Goal: Information Seeking & Learning: Learn about a topic

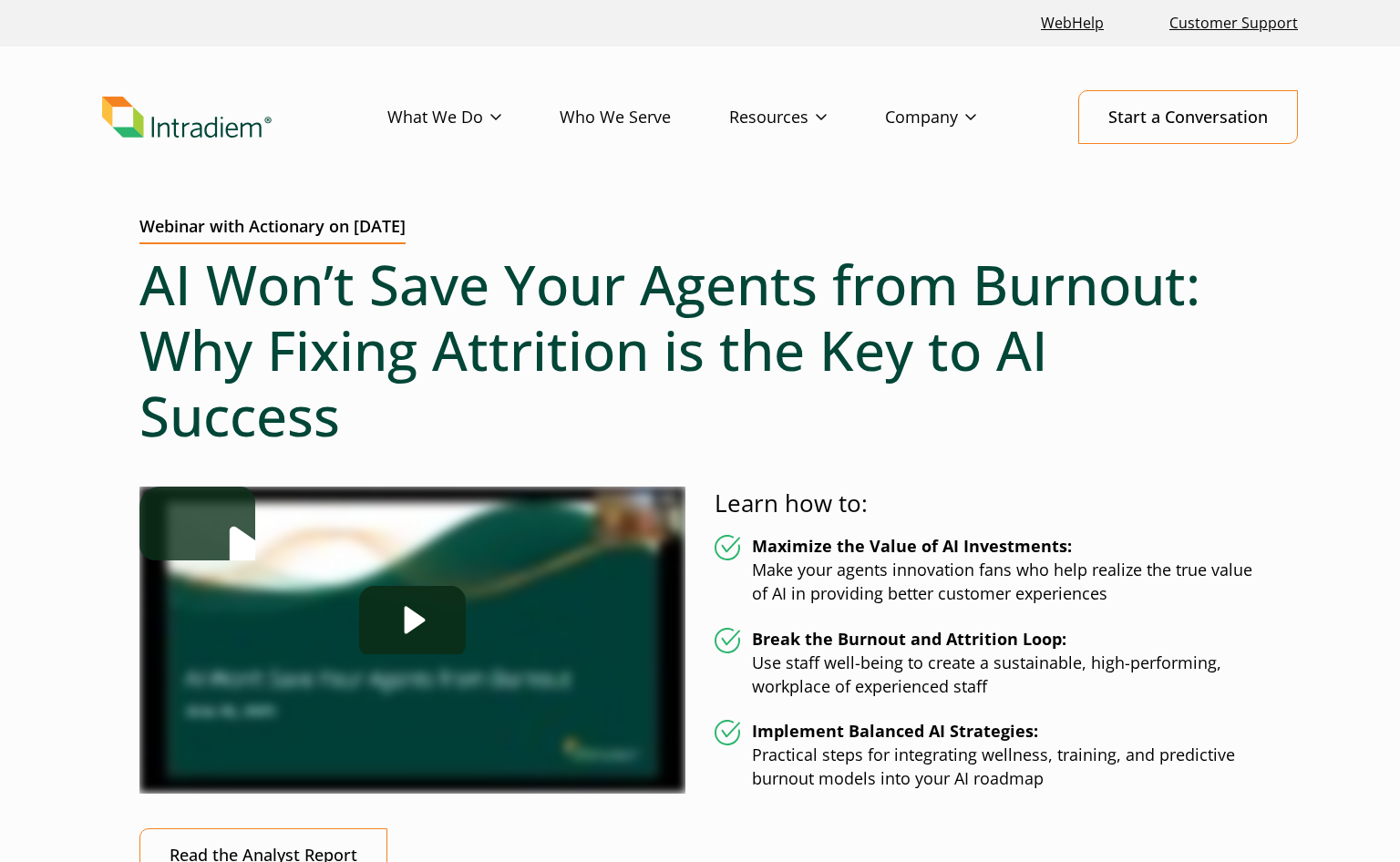
scroll to position [91, 0]
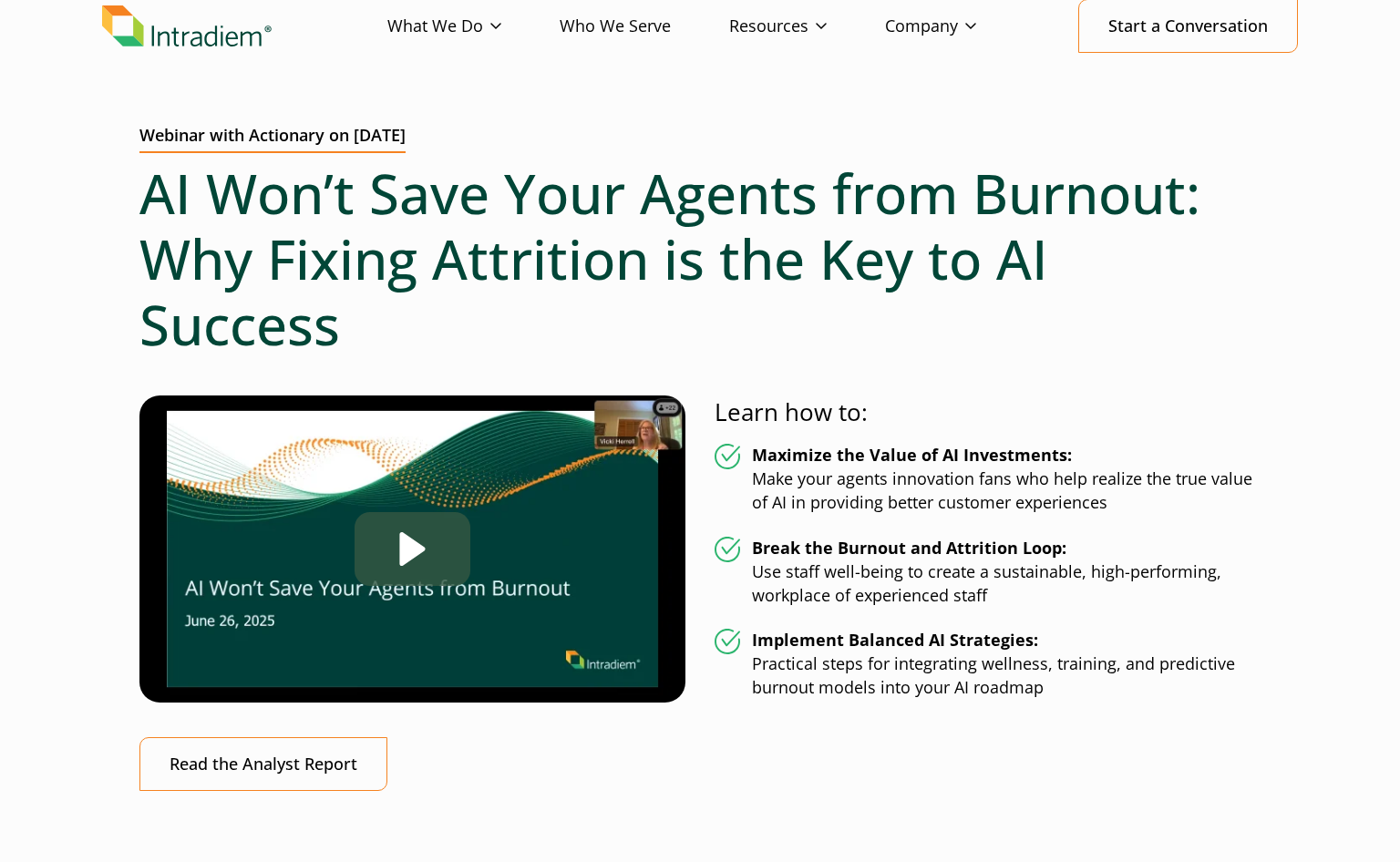
click at [443, 567] on div "Play" at bounding box center [412, 548] width 116 height 74
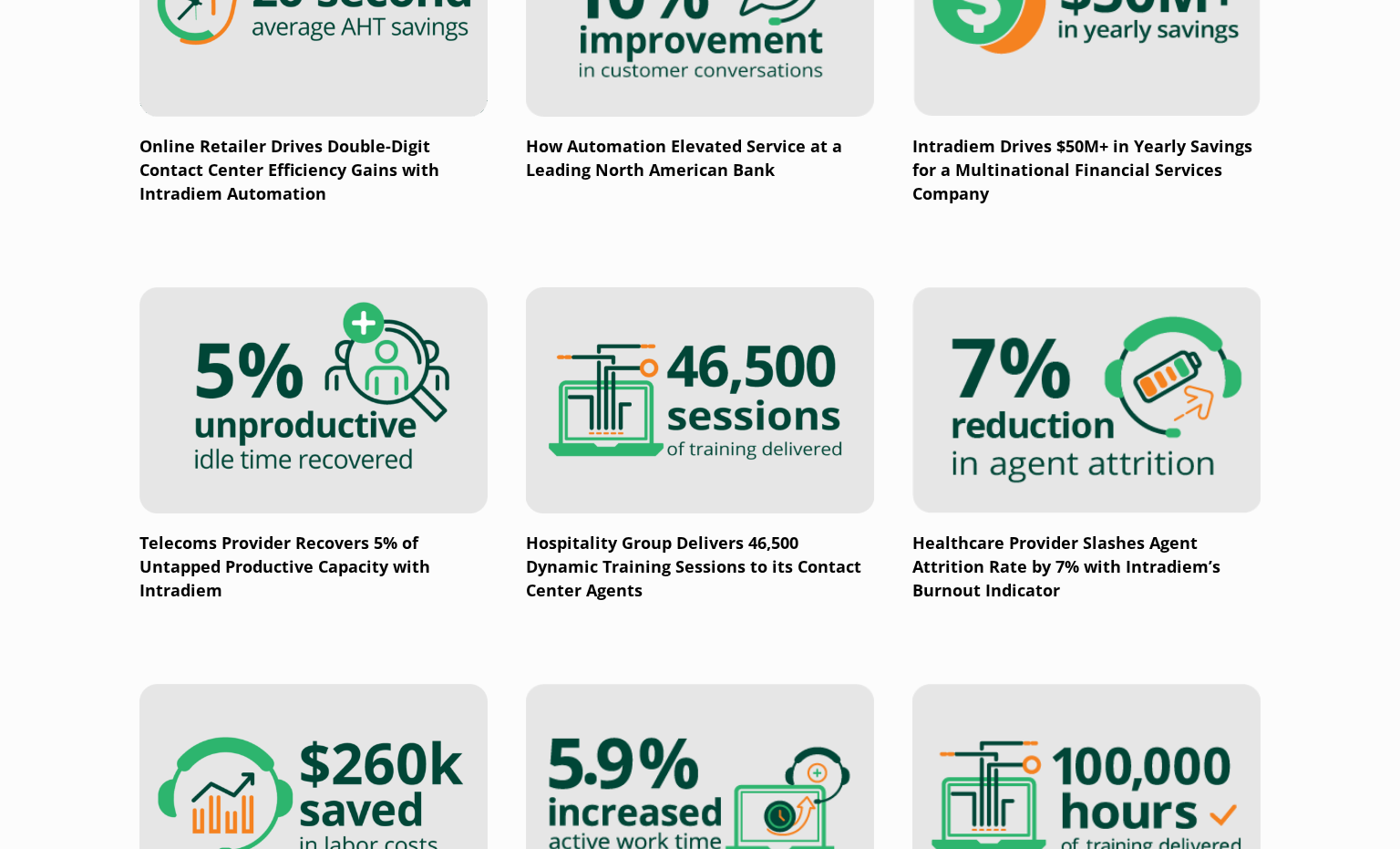
scroll to position [911, 0]
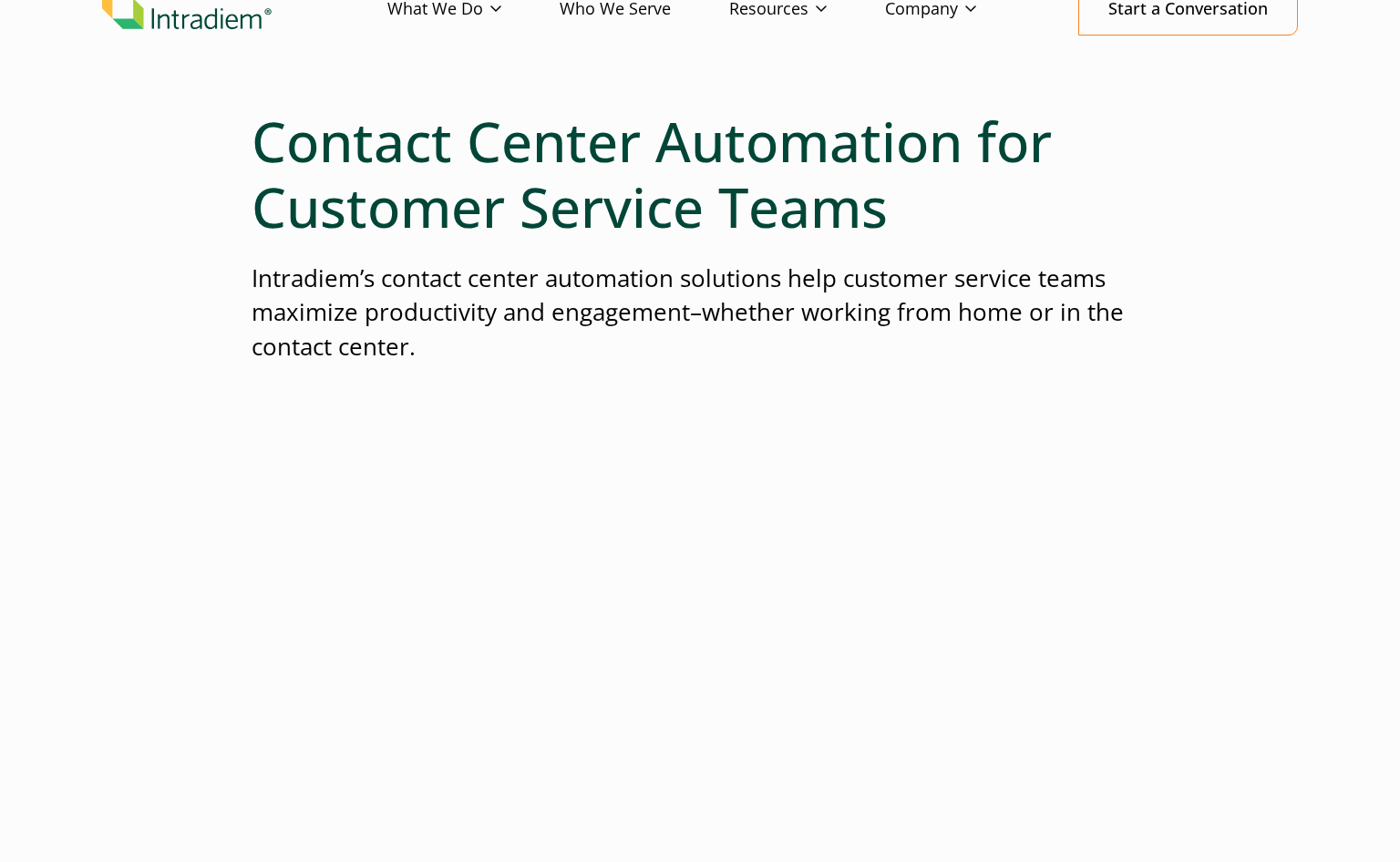
scroll to position [274, 0]
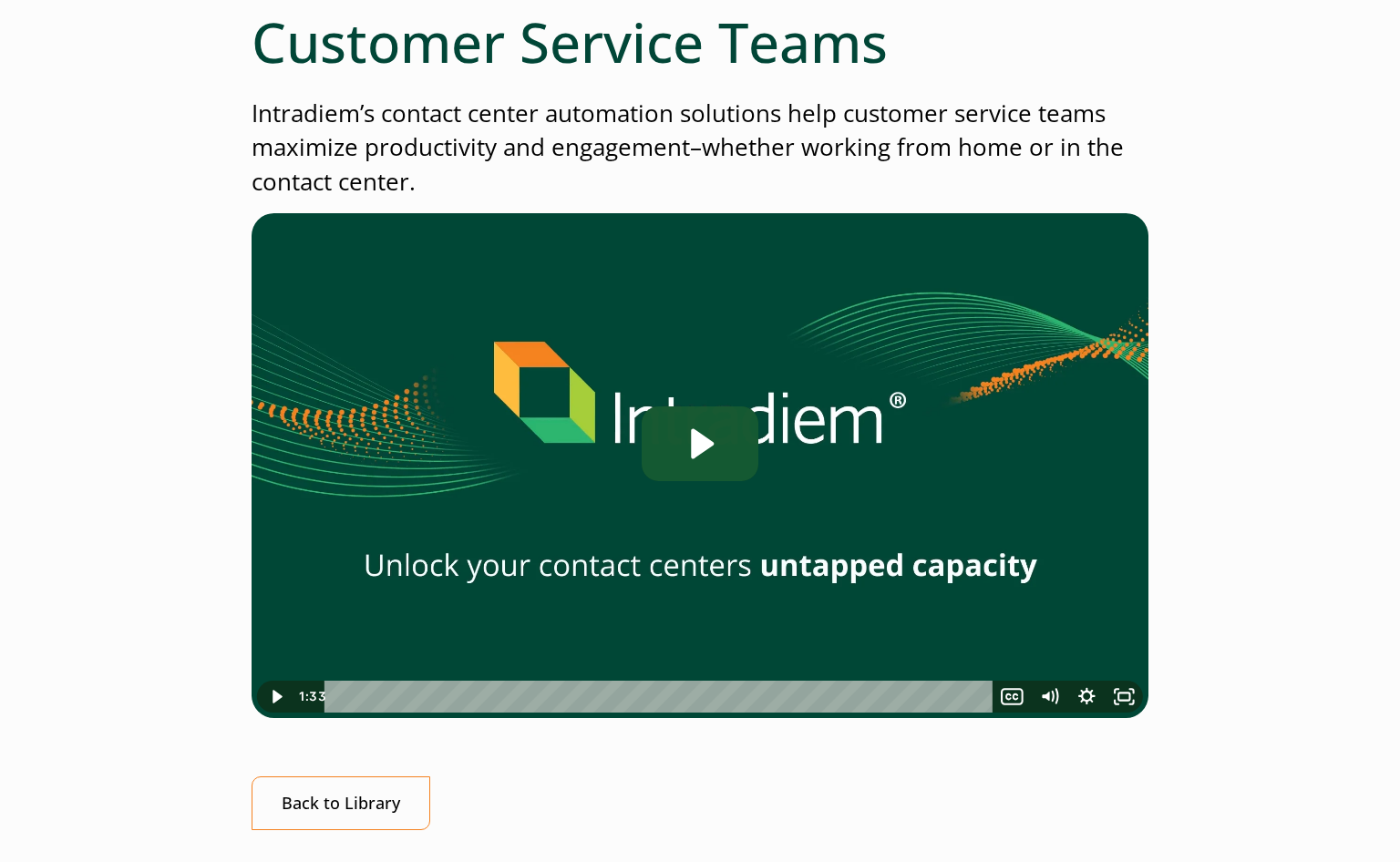
click at [684, 425] on icon "Play Video: Contact Center Automation for Customer Service Teams" at bounding box center [700, 443] width 117 height 75
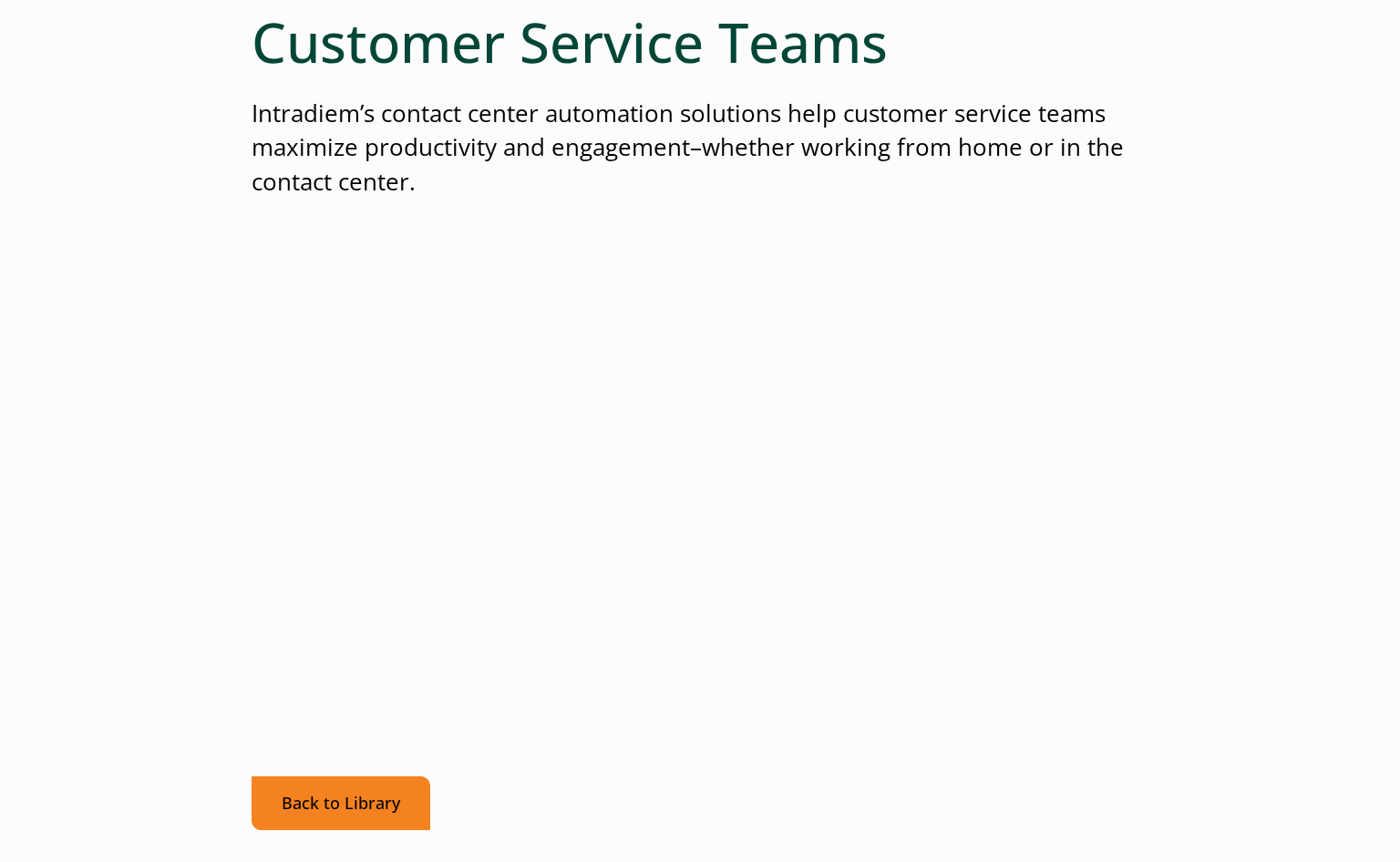
click at [292, 796] on link "Back to Library" at bounding box center [341, 803] width 179 height 54
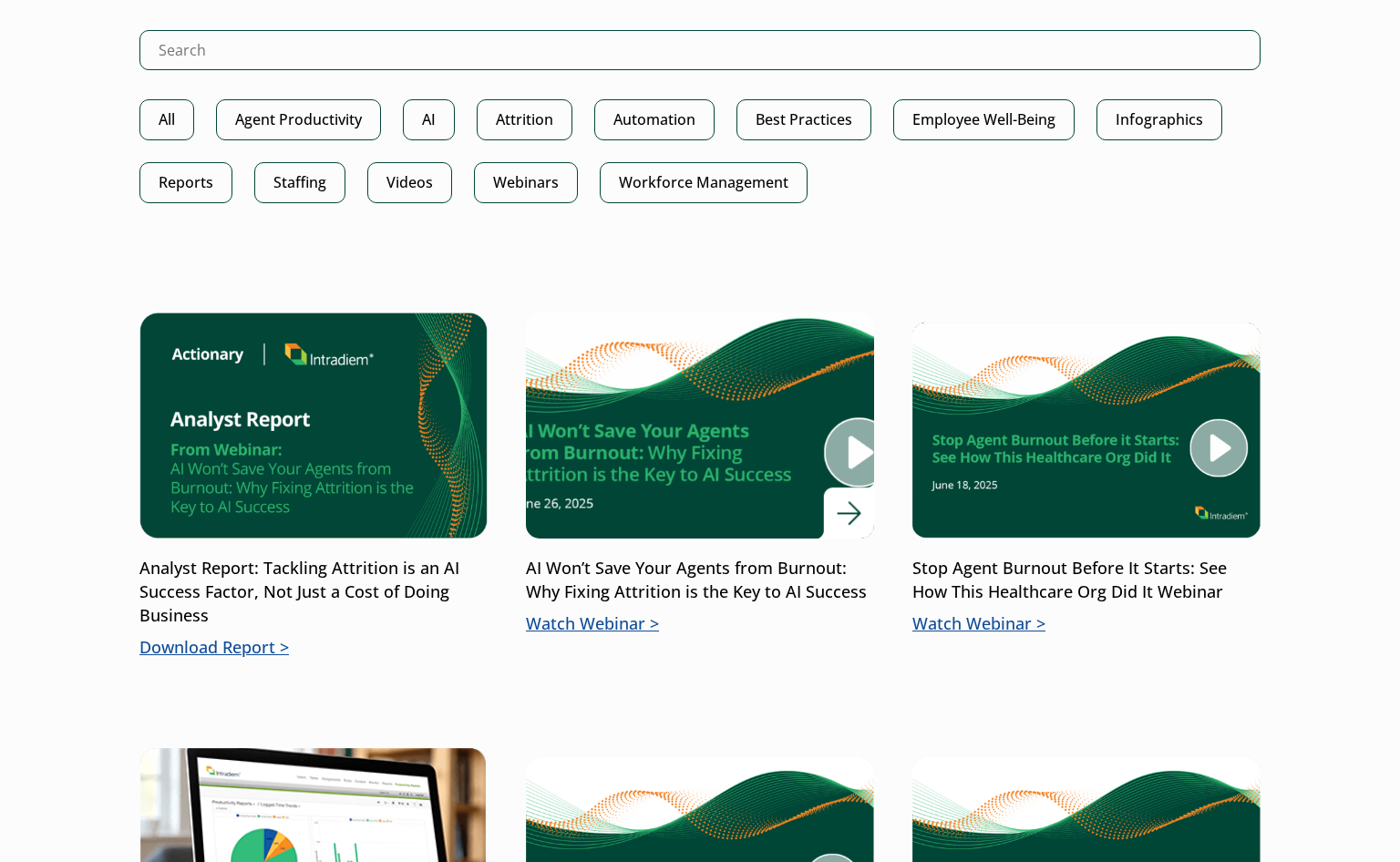
scroll to position [910, 0]
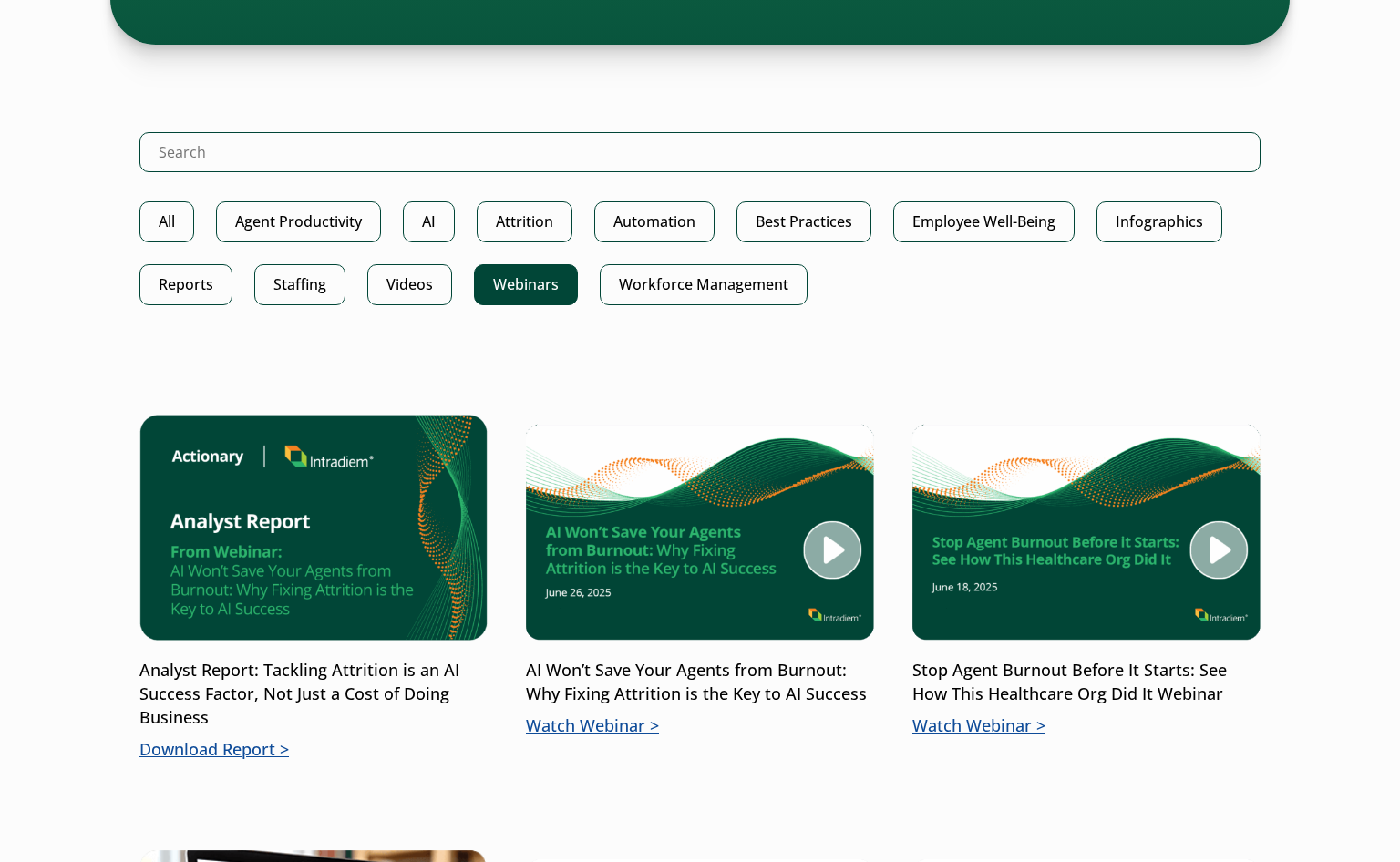
click at [521, 290] on link "Webinars" at bounding box center [526, 285] width 104 height 41
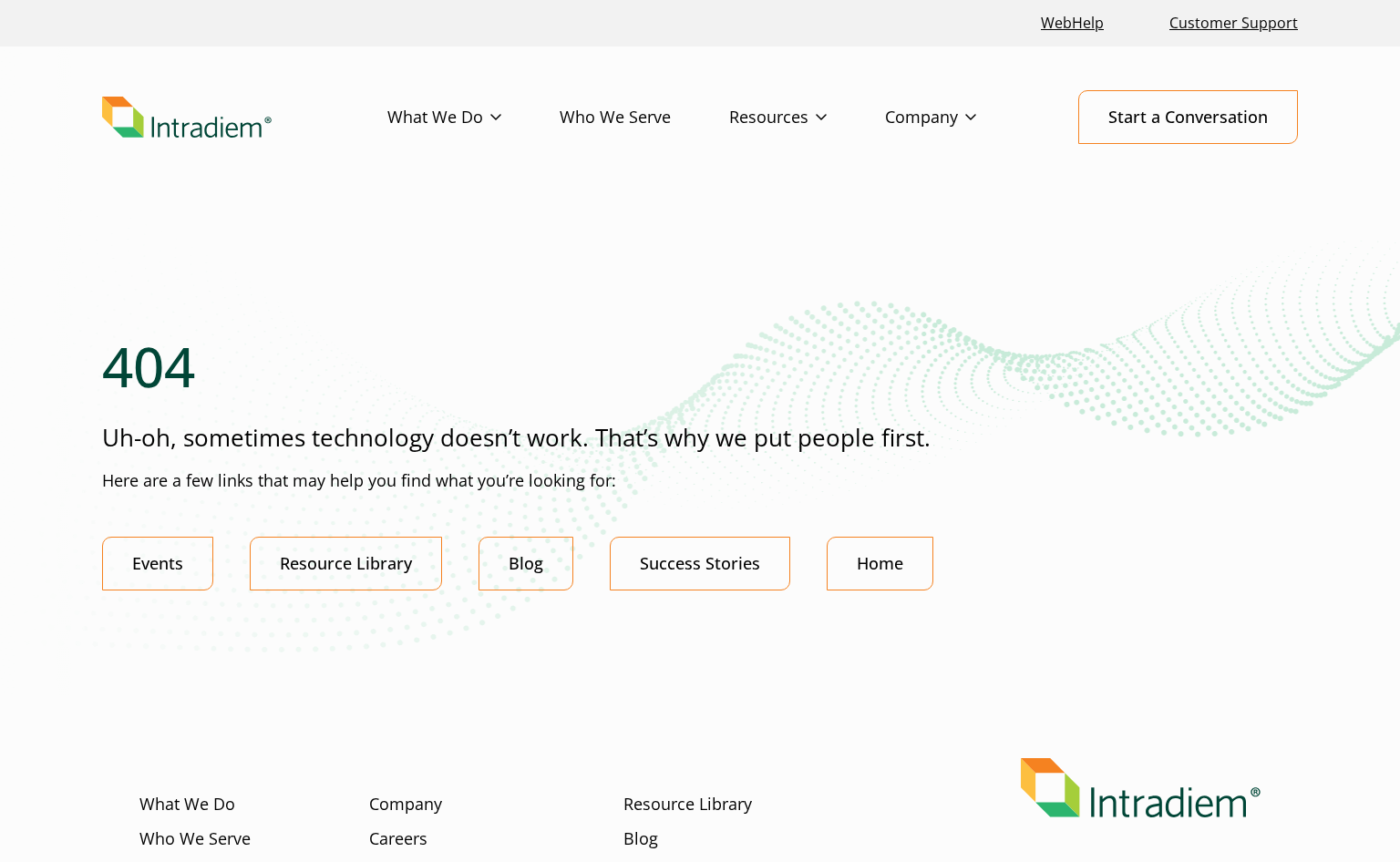
scroll to position [238, 0]
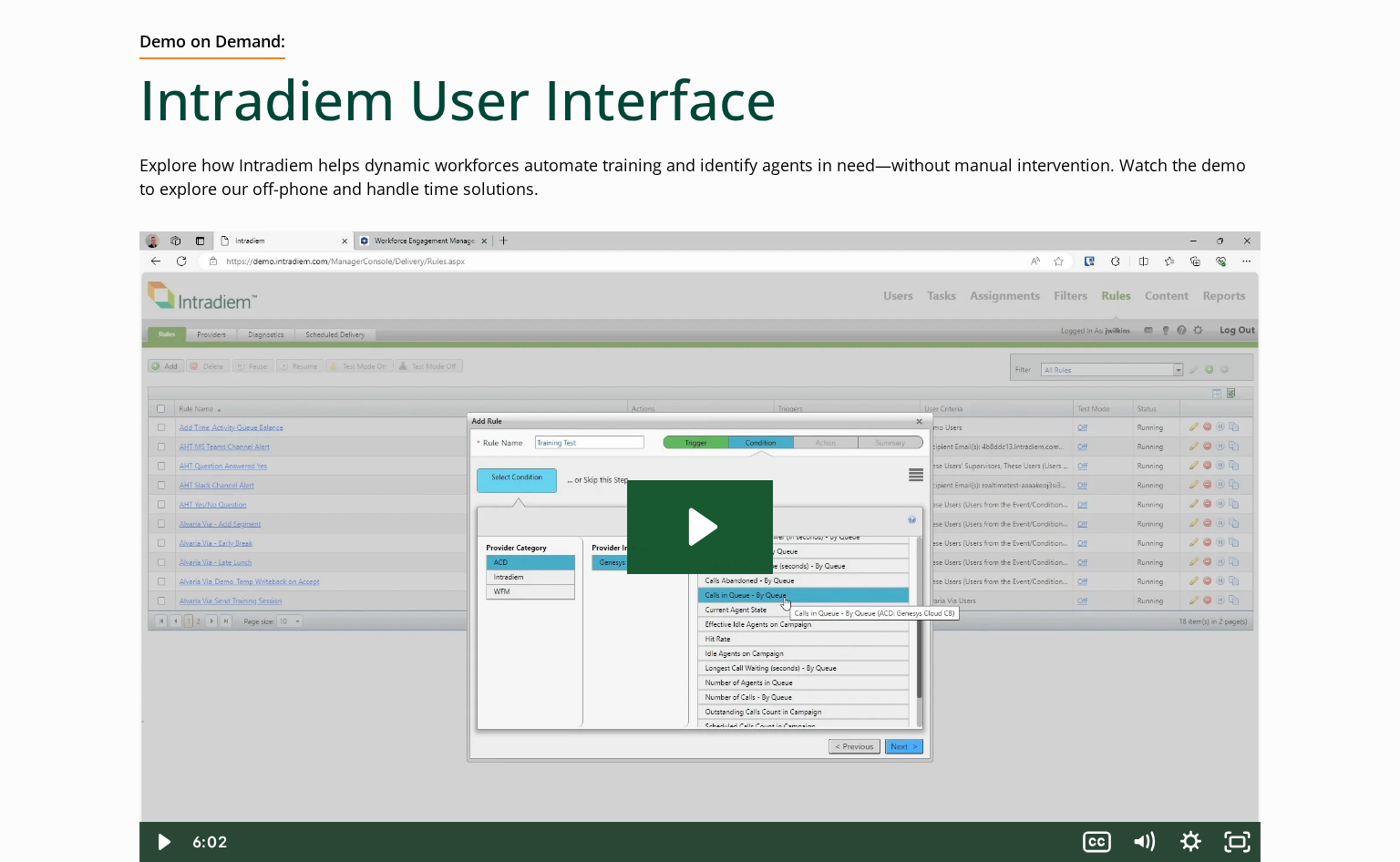
click at [733, 518] on icon "Play Video: Live Demo - Train & AHT Prompt - Edited 20231003" at bounding box center [700, 526] width 146 height 94
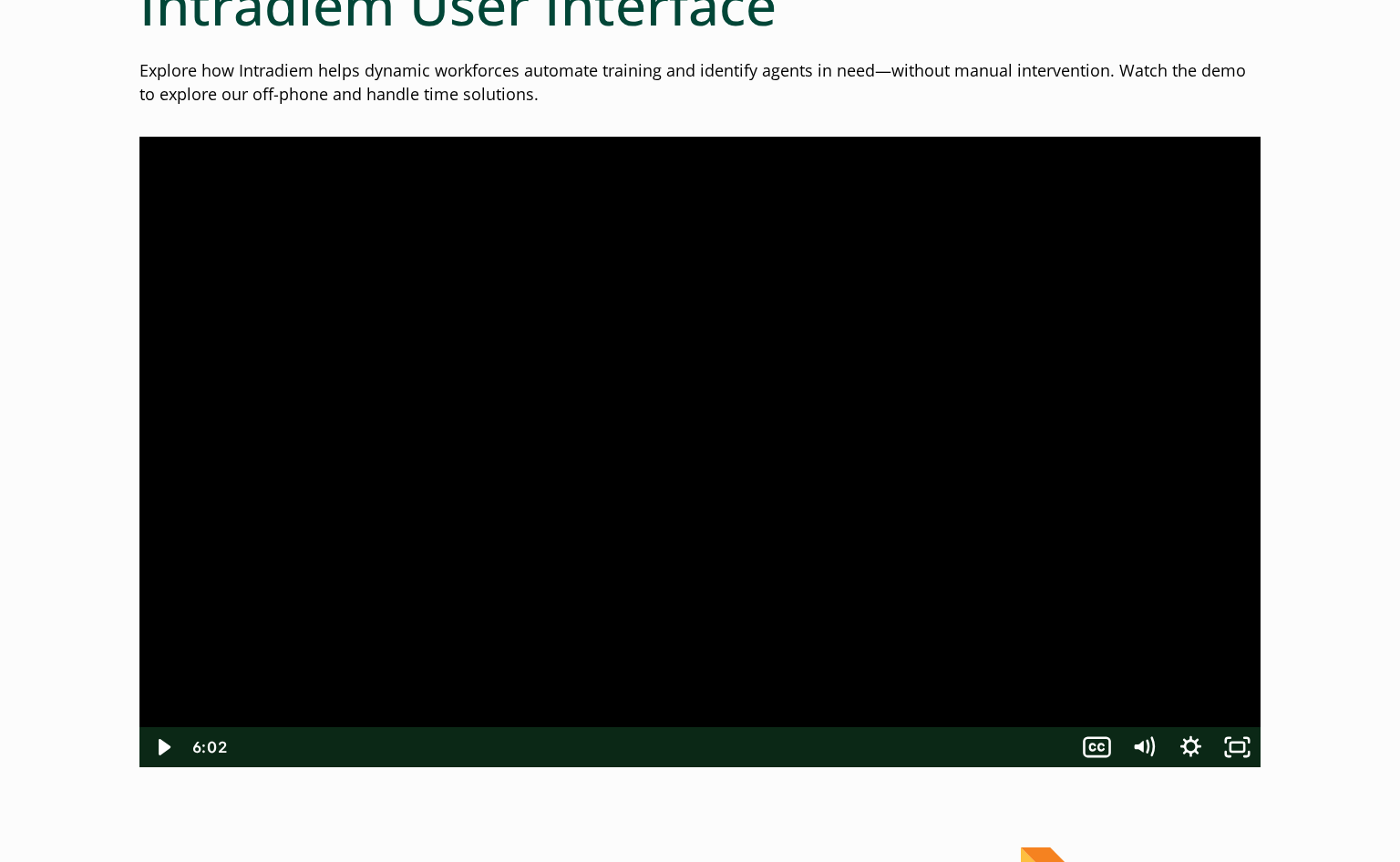
scroll to position [458, 0]
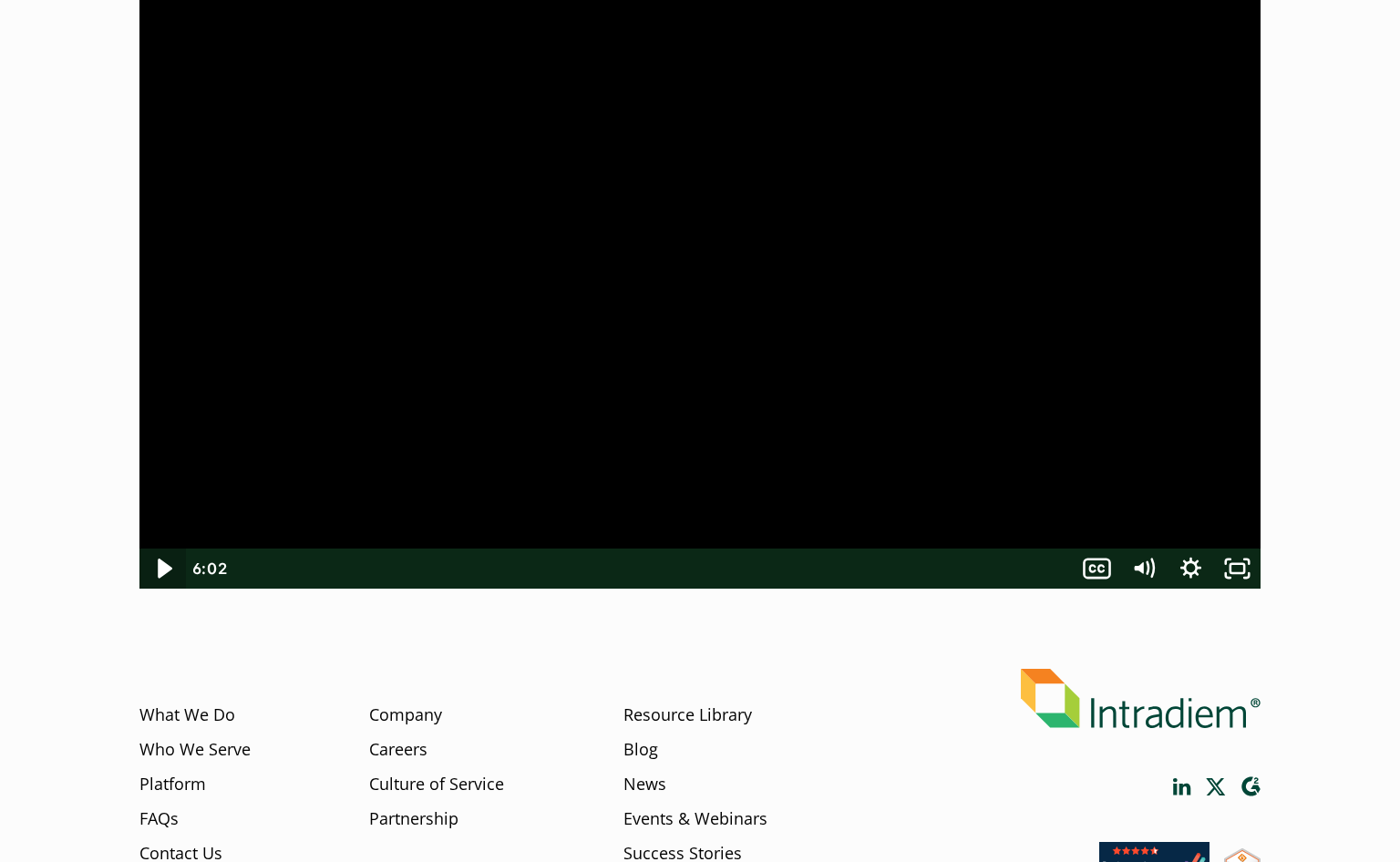
click at [153, 570] on icon "Play Video" at bounding box center [165, 568] width 57 height 48
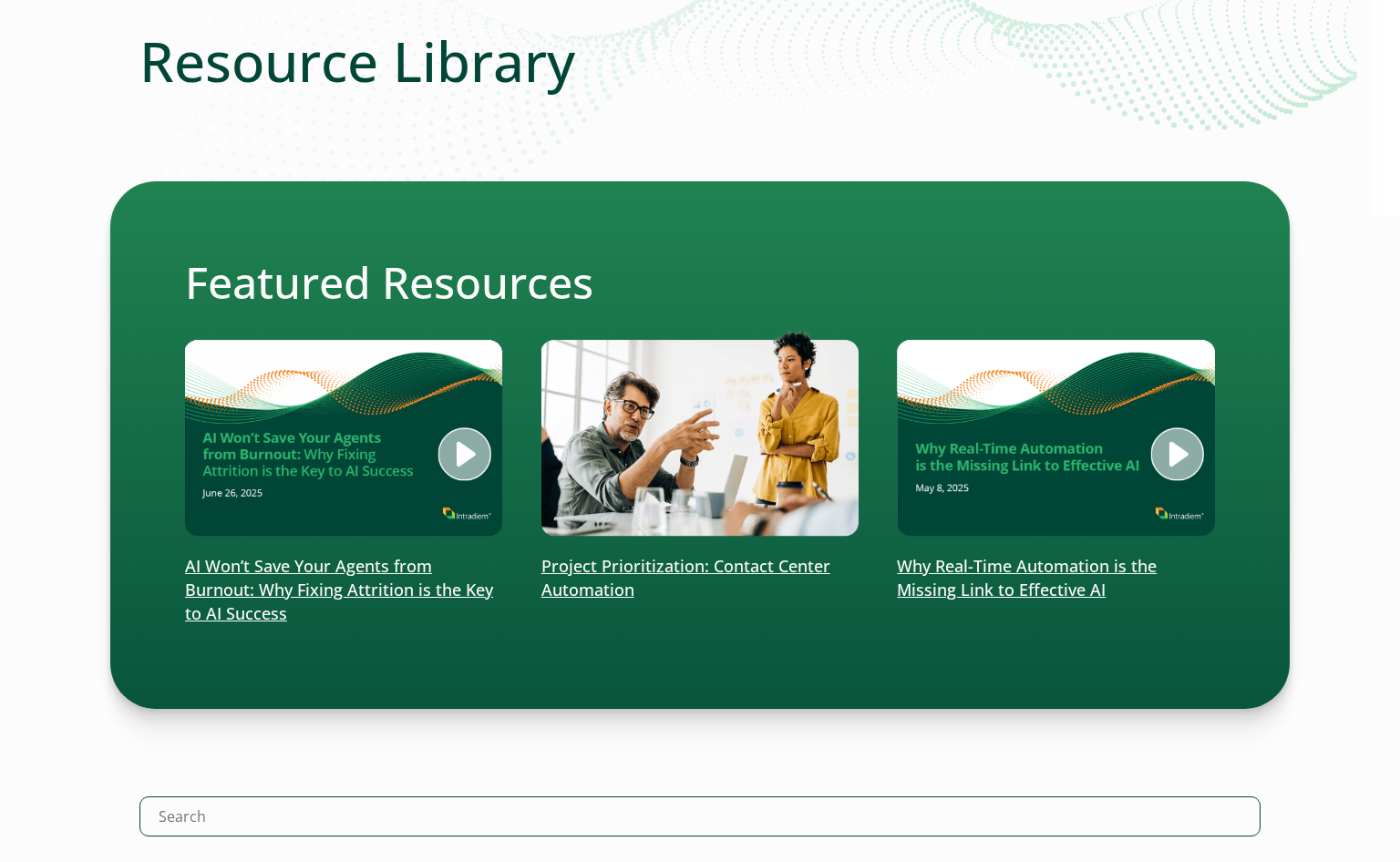
scroll to position [274, 0]
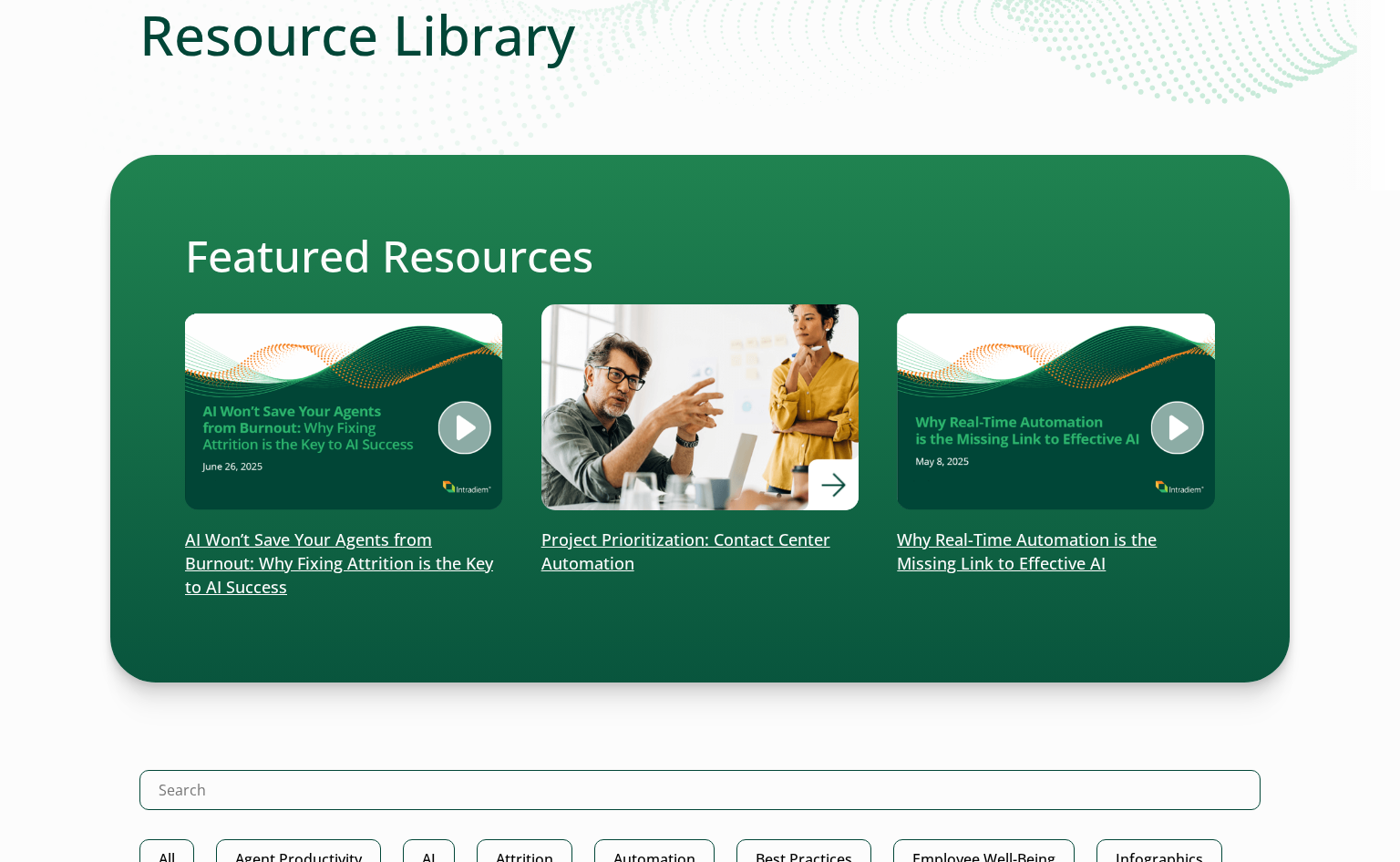
click at [690, 536] on p "Project Prioritization: Contact Center Automation" at bounding box center [700, 552] width 318 height 47
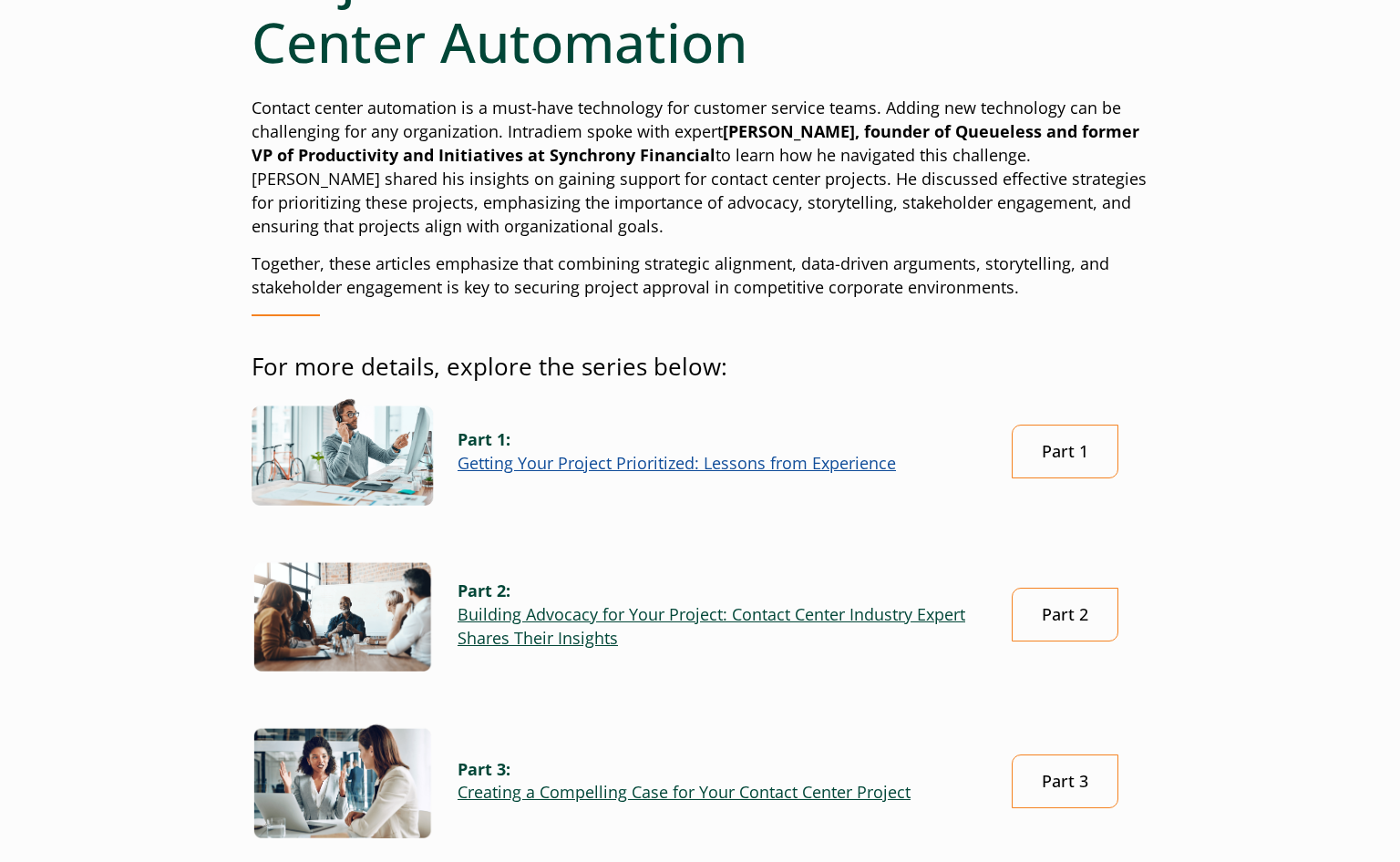
click at [297, 441] on img "Link opens in a new window" at bounding box center [343, 451] width 183 height 107
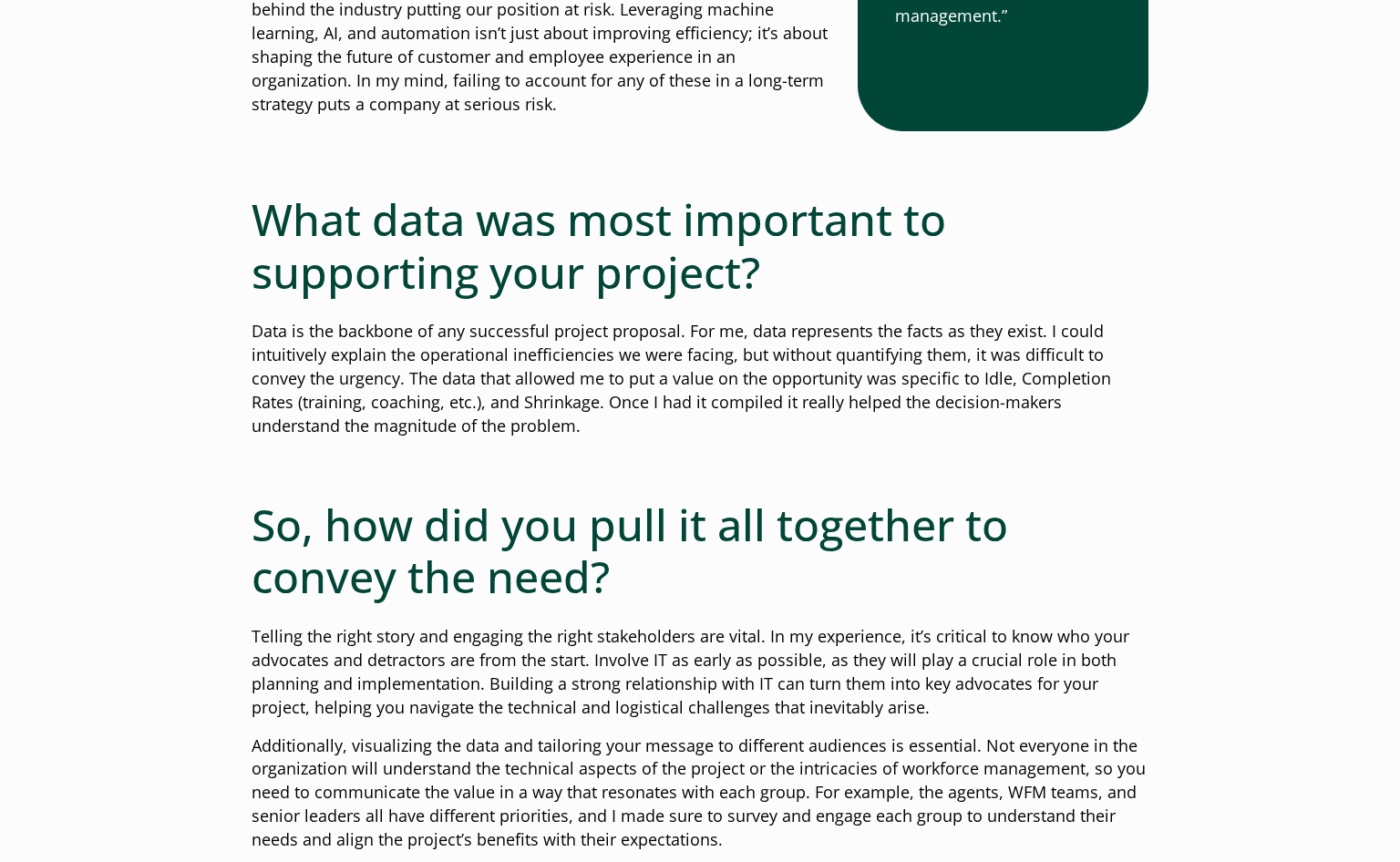
scroll to position [3188, 0]
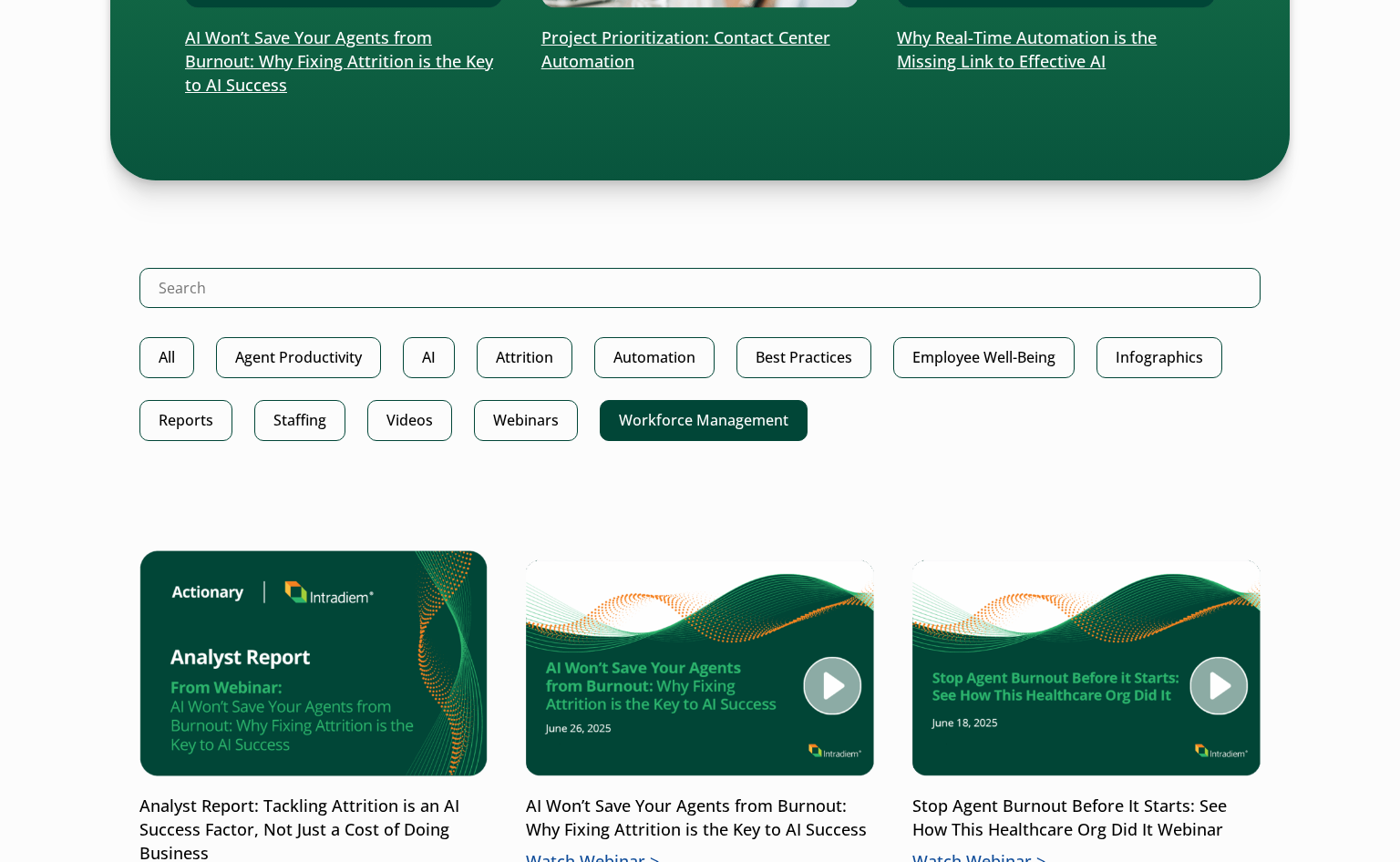
scroll to position [910, 0]
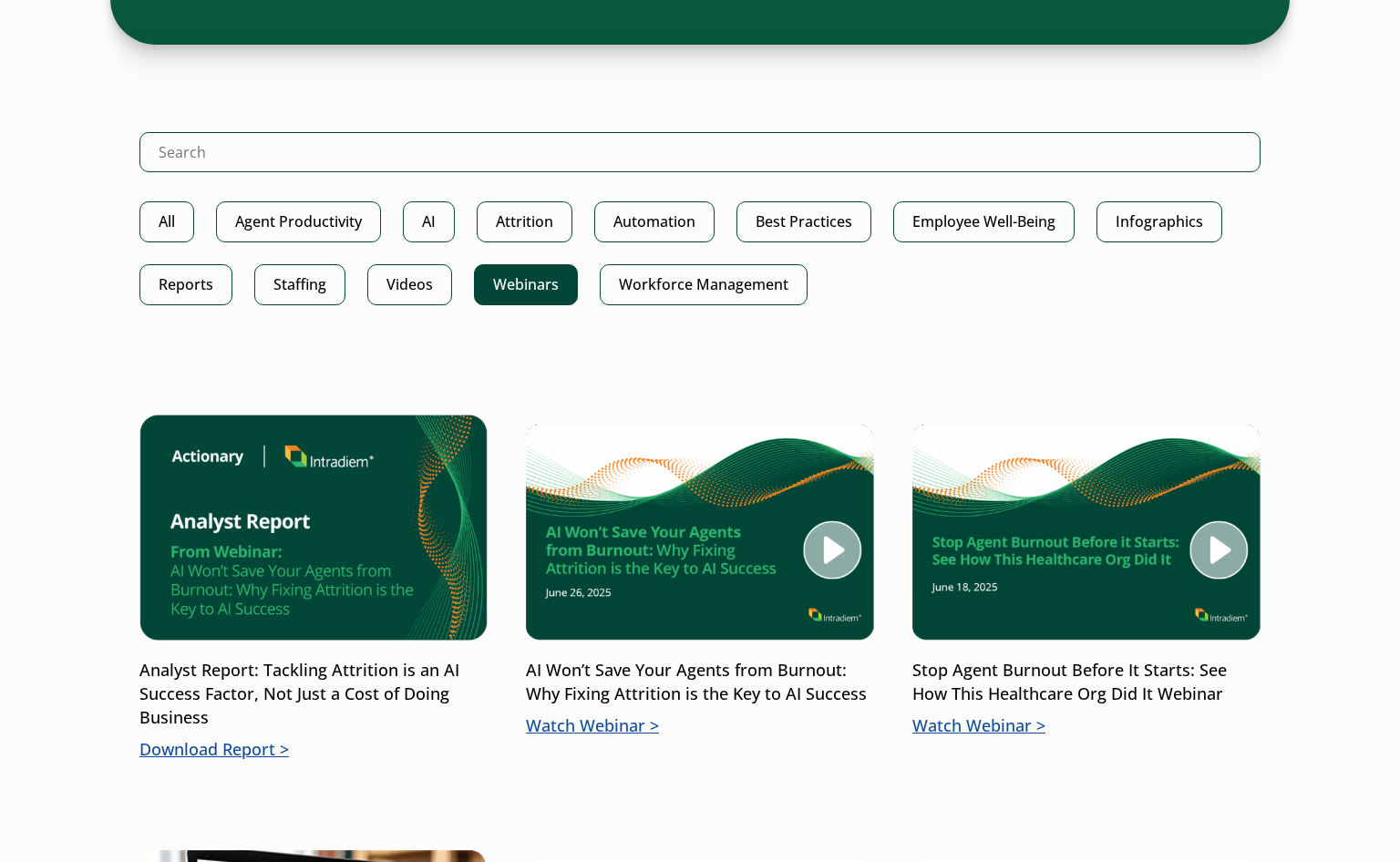
click at [532, 302] on link "Webinars" at bounding box center [526, 285] width 104 height 41
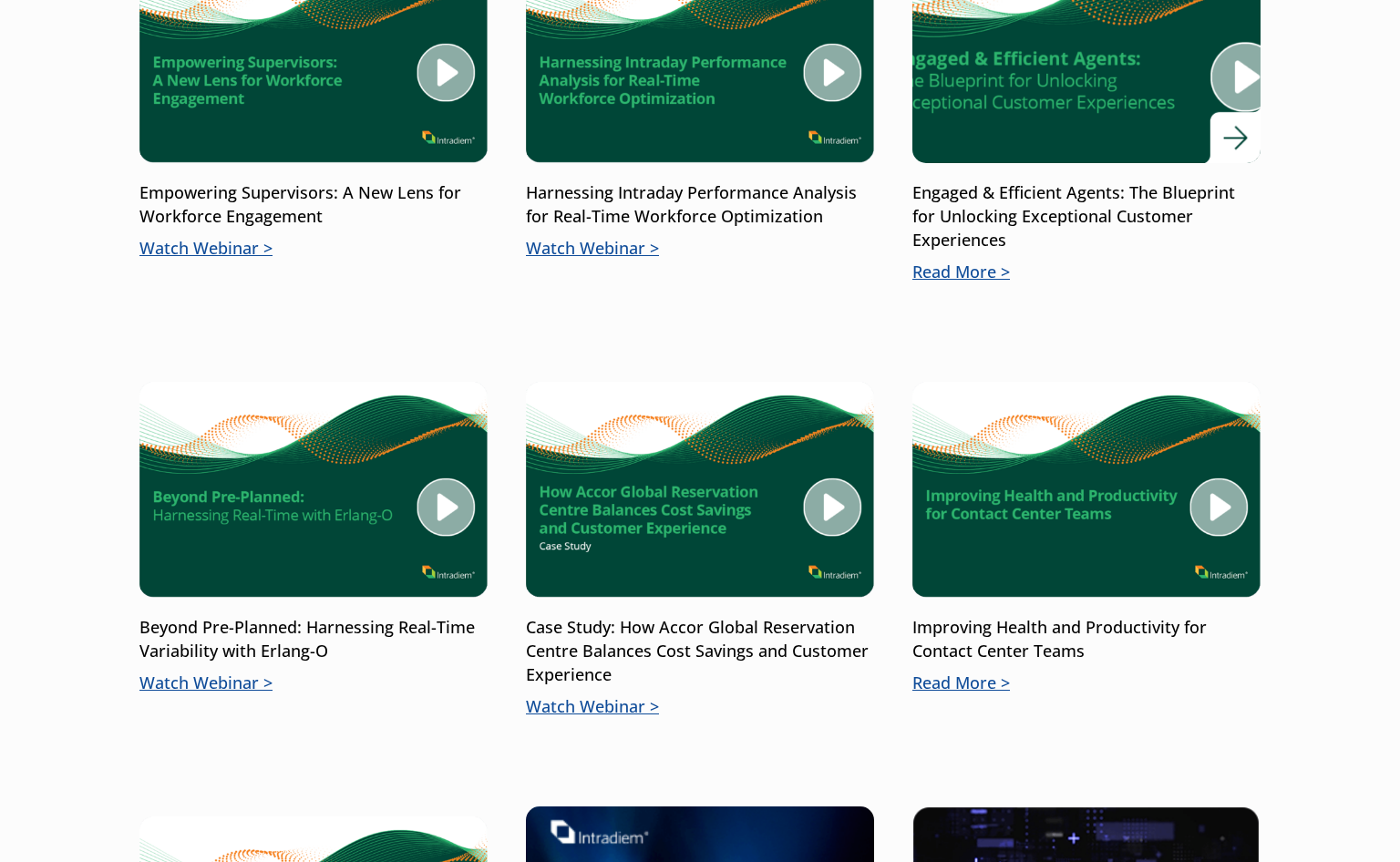
scroll to position [1275, 0]
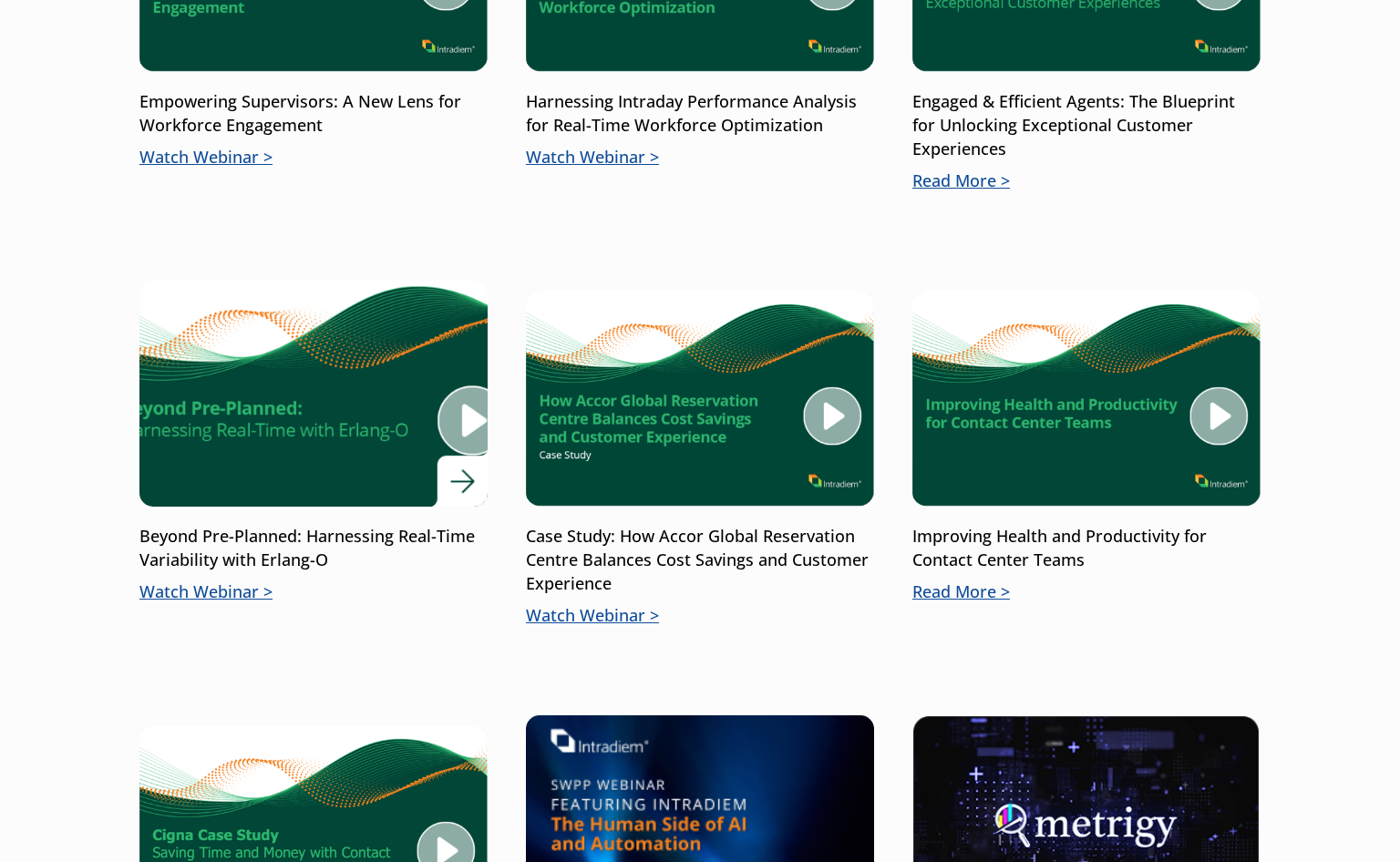
click at [457, 427] on img at bounding box center [313, 394] width 417 height 272
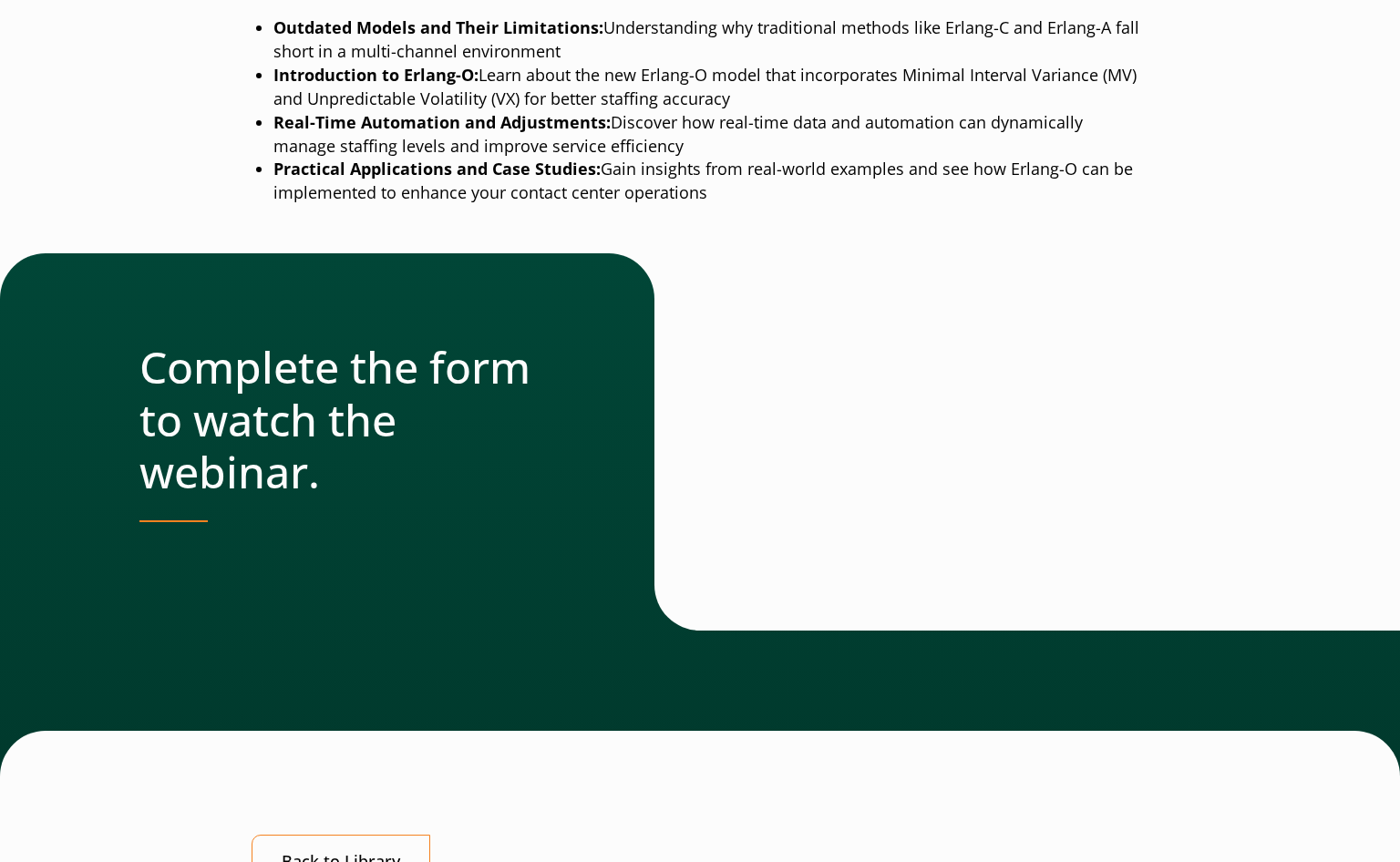
scroll to position [1002, 0]
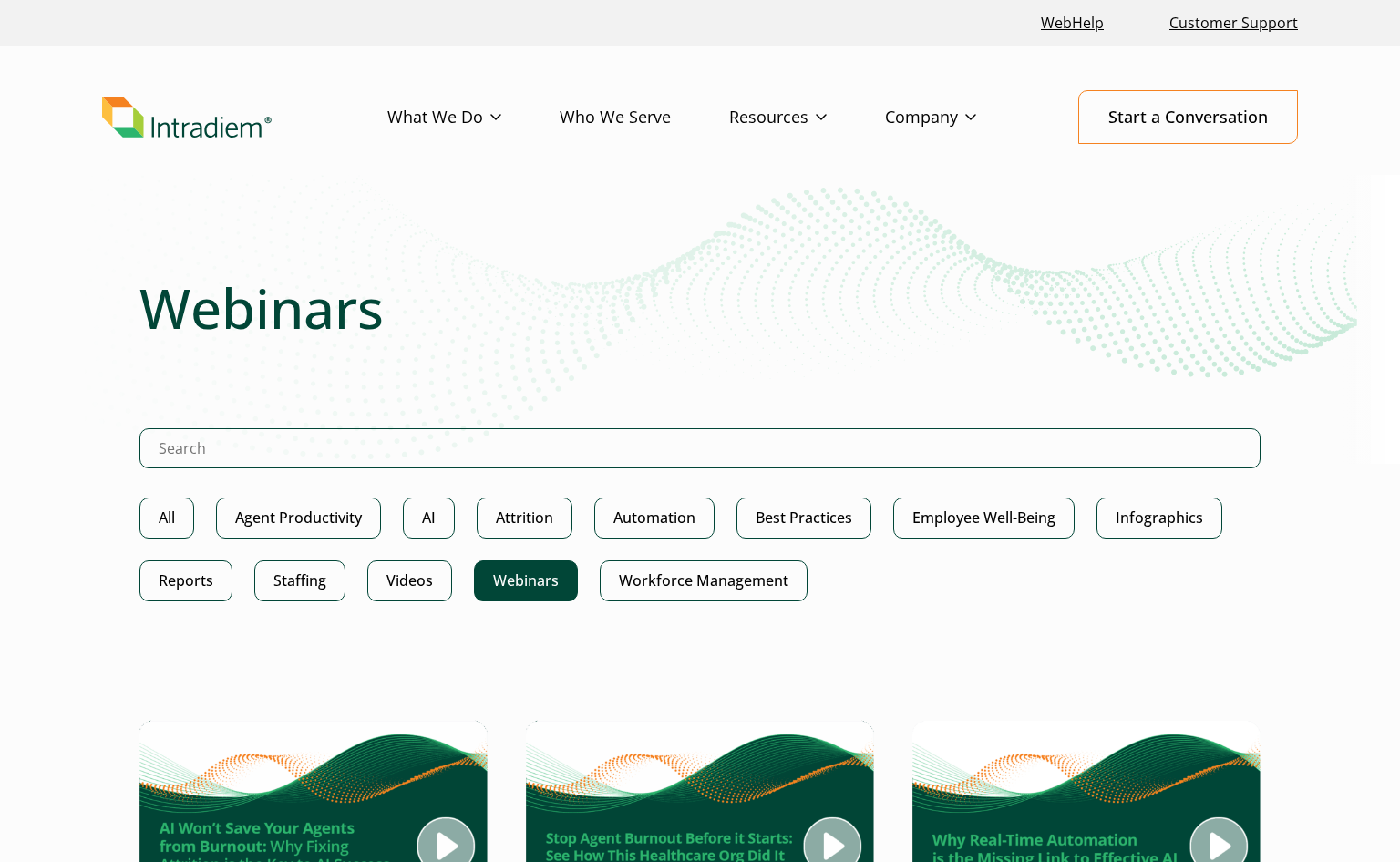
click at [329, 41] on ul "WebHelp Customer Support" at bounding box center [700, 23] width 1210 height 39
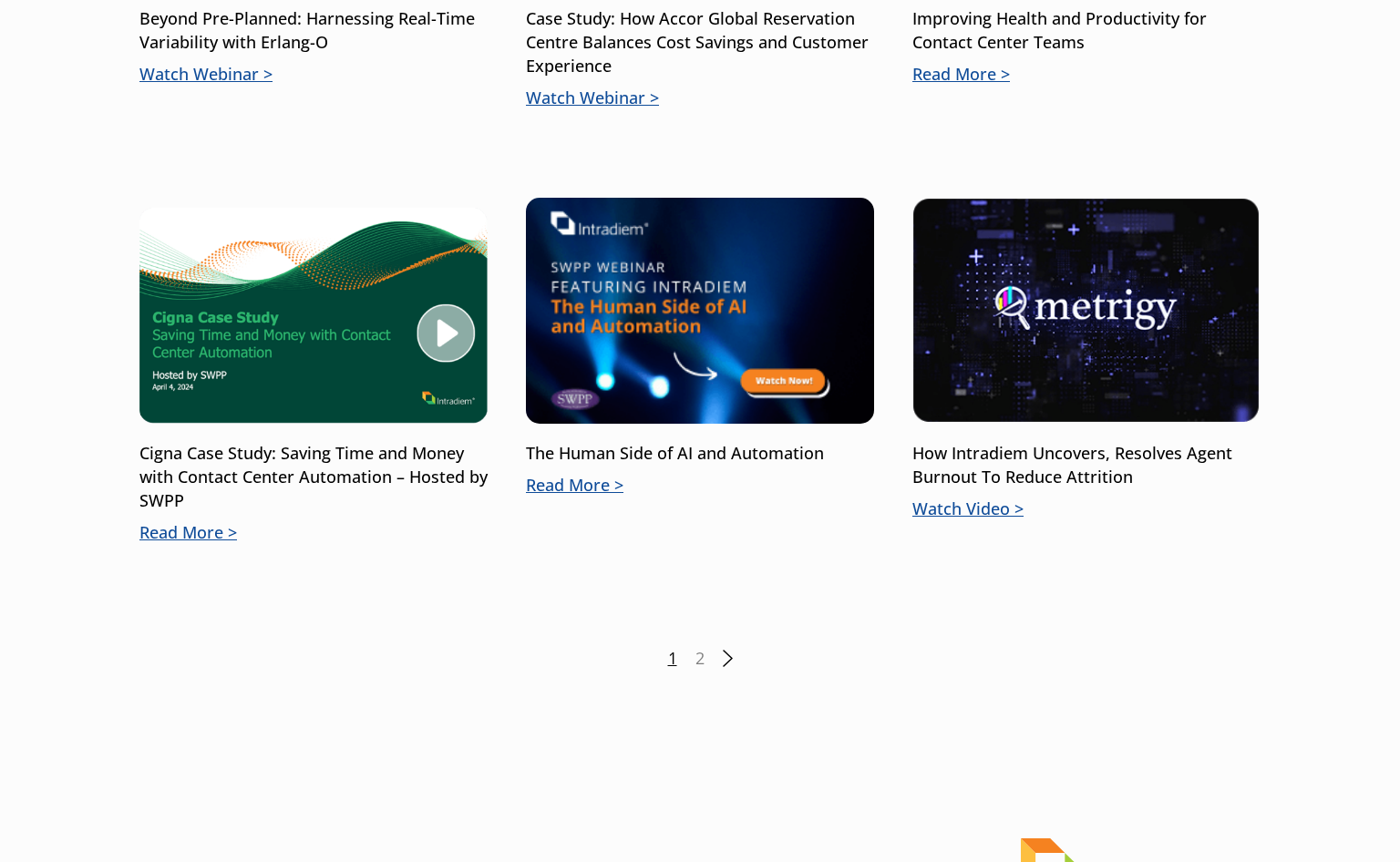
scroll to position [1822, 0]
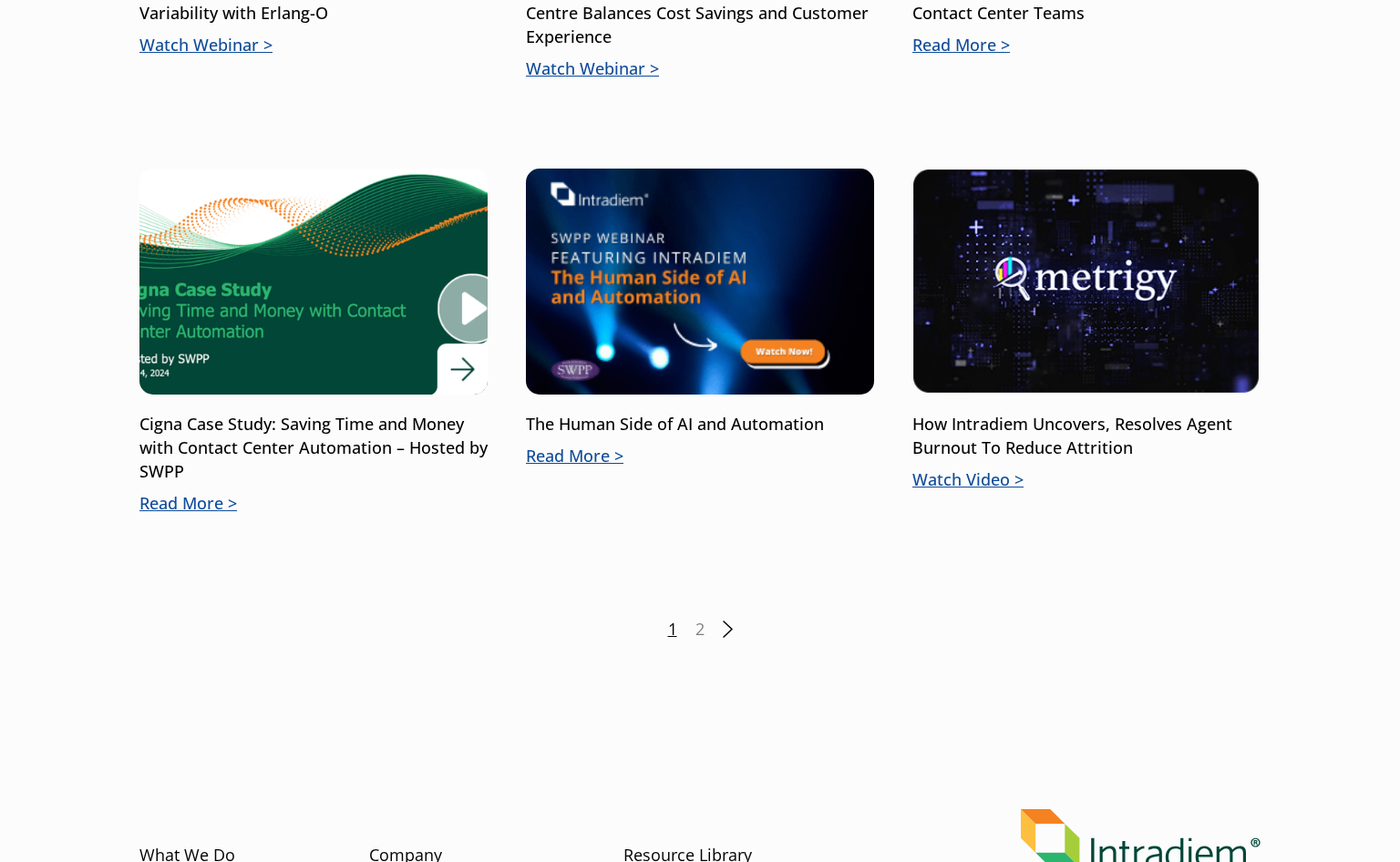
click at [260, 305] on img at bounding box center [313, 282] width 417 height 272
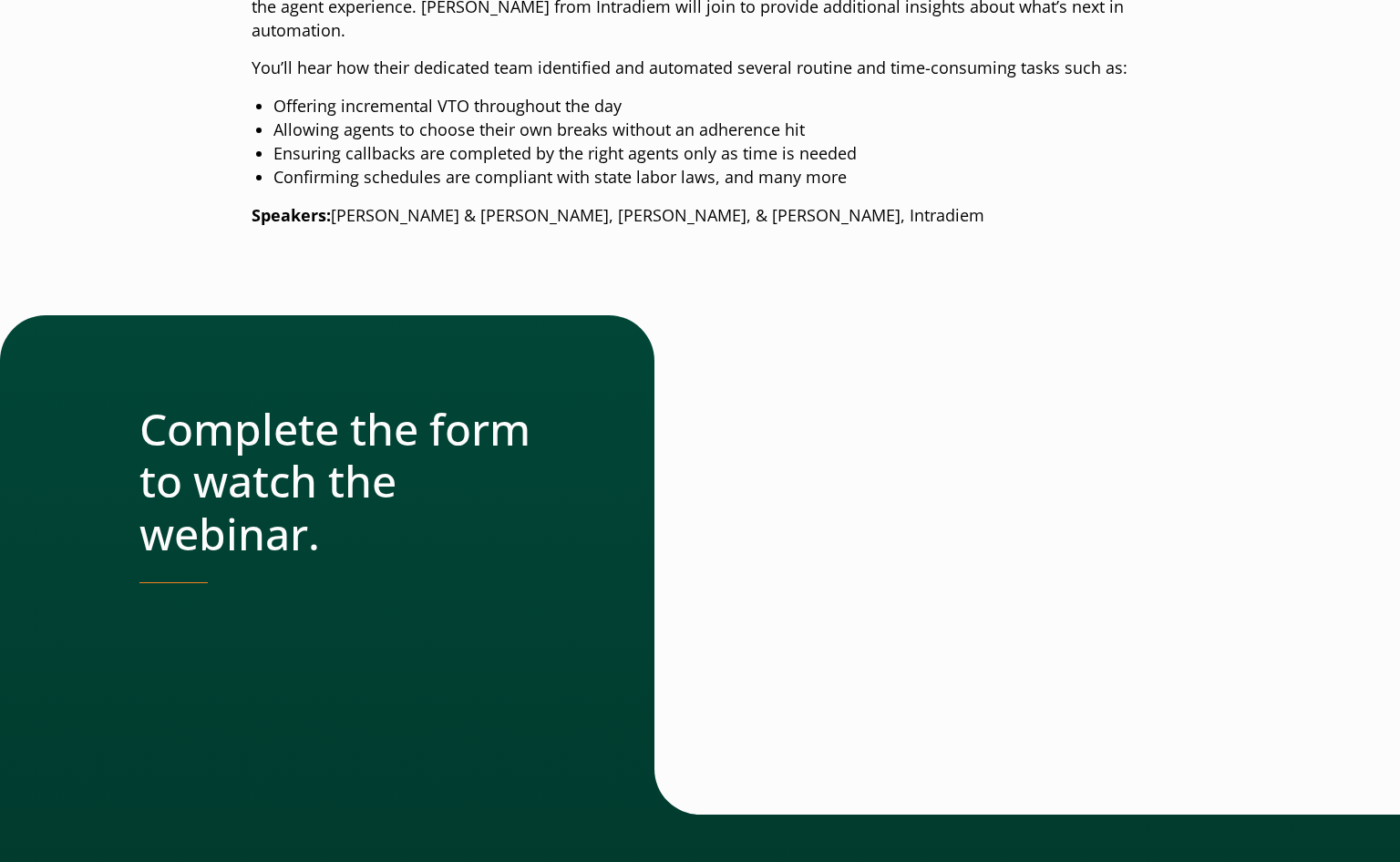
scroll to position [820, 0]
